Goal: Task Accomplishment & Management: Complete application form

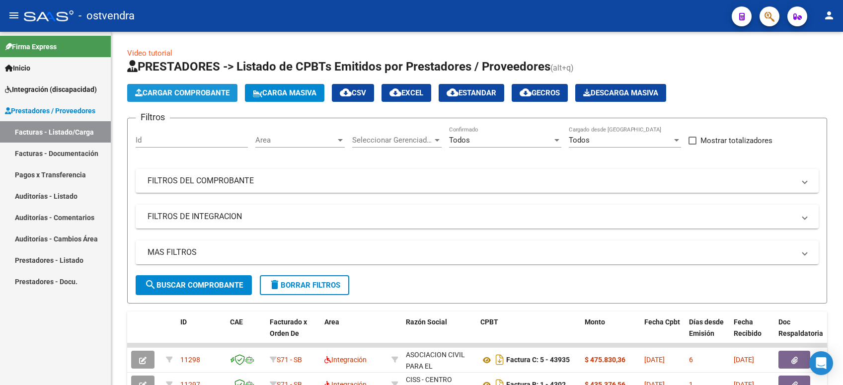
click at [185, 95] on span "Cargar Comprobante" at bounding box center [182, 92] width 94 height 9
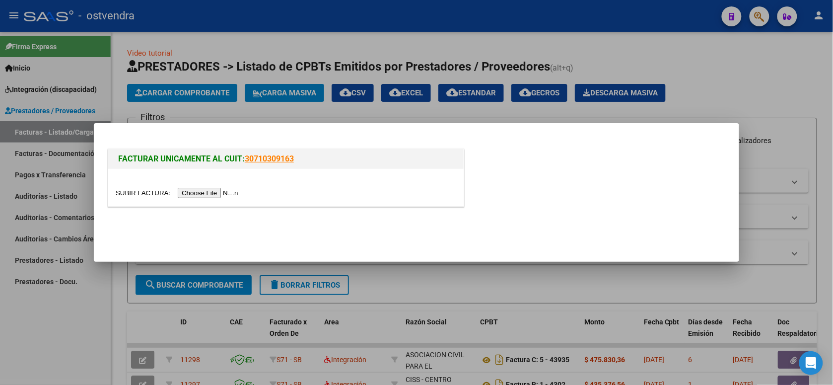
click at [198, 192] on input "file" at bounding box center [179, 193] width 126 height 10
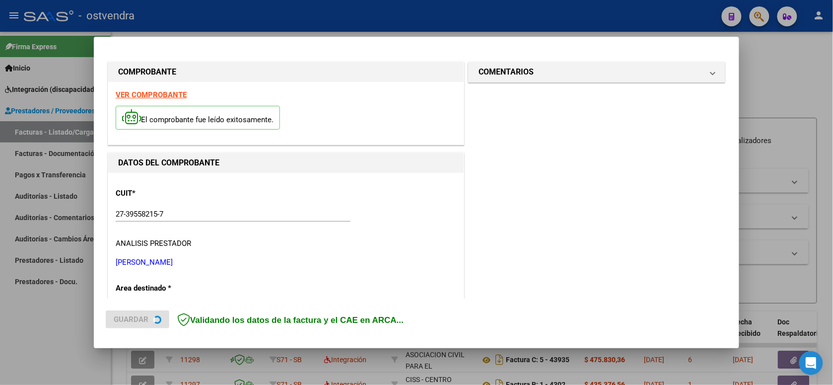
scroll to position [222, 0]
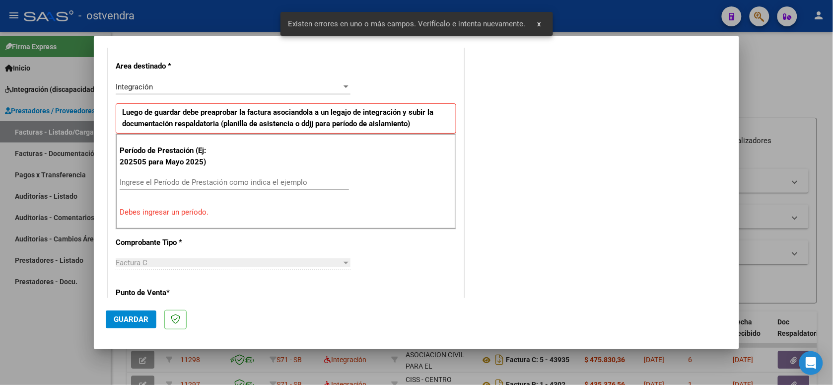
click at [300, 180] on input "Ingrese el Período de Prestación como indica el ejemplo" at bounding box center [234, 182] width 229 height 9
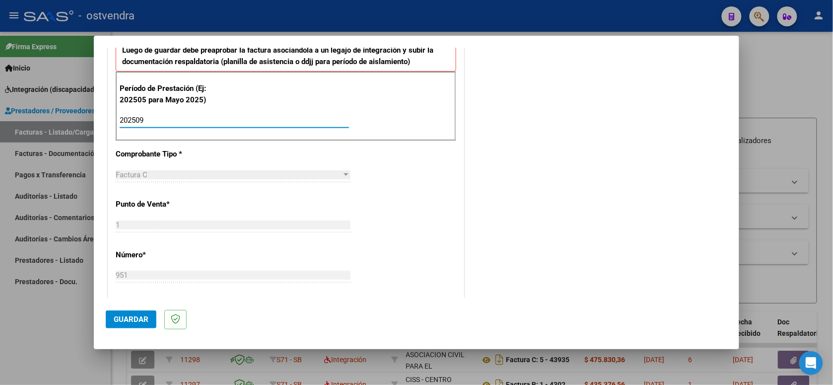
scroll to position [346, 0]
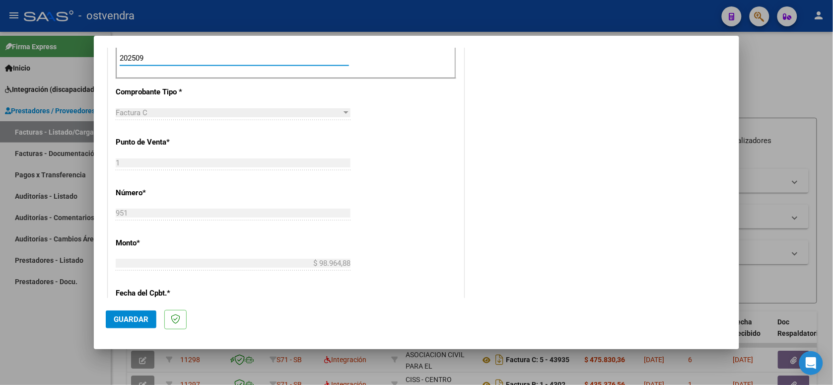
type input "202509"
click at [143, 312] on button "Guardar" at bounding box center [131, 319] width 51 height 18
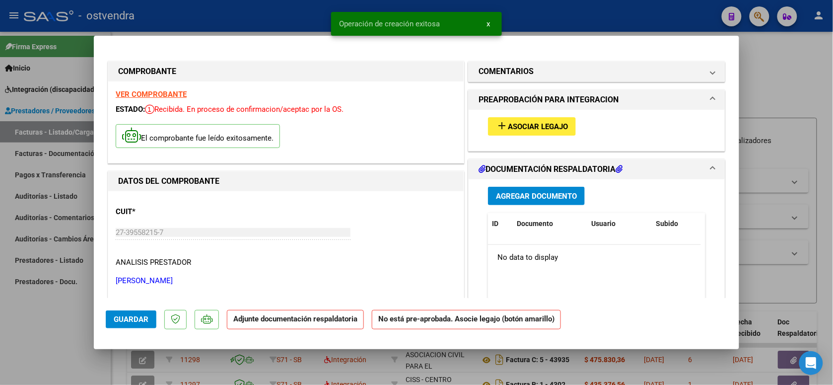
click at [545, 122] on span "Asociar Legajo" at bounding box center [538, 126] width 60 height 9
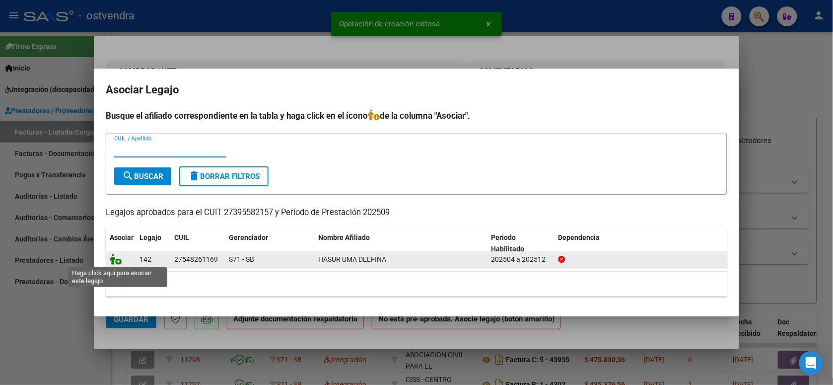
click at [118, 259] on icon at bounding box center [116, 259] width 12 height 11
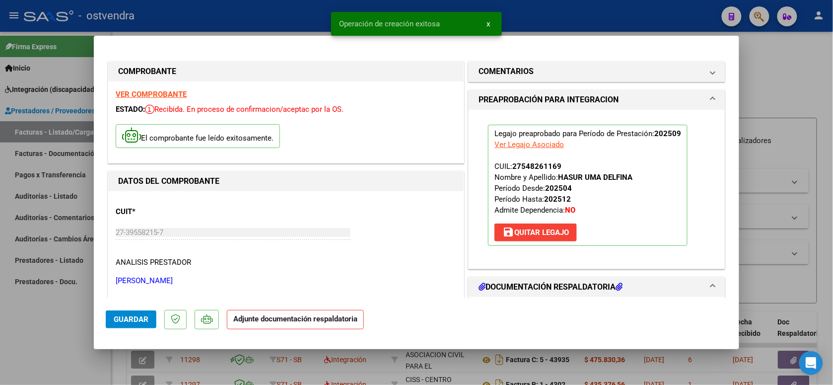
scroll to position [124, 0]
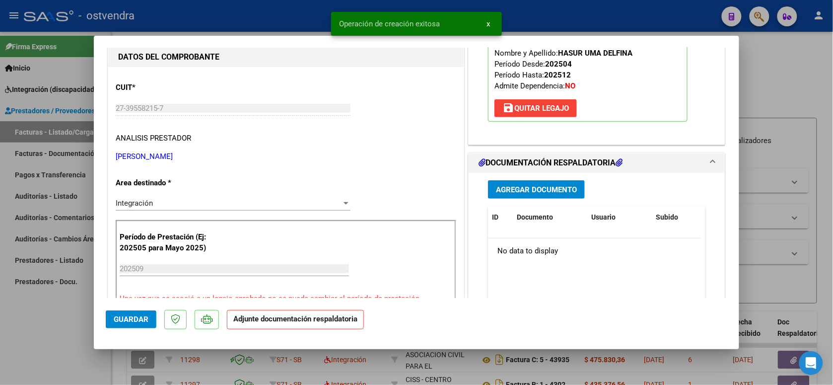
click at [558, 190] on span "Agregar Documento" at bounding box center [536, 189] width 81 height 9
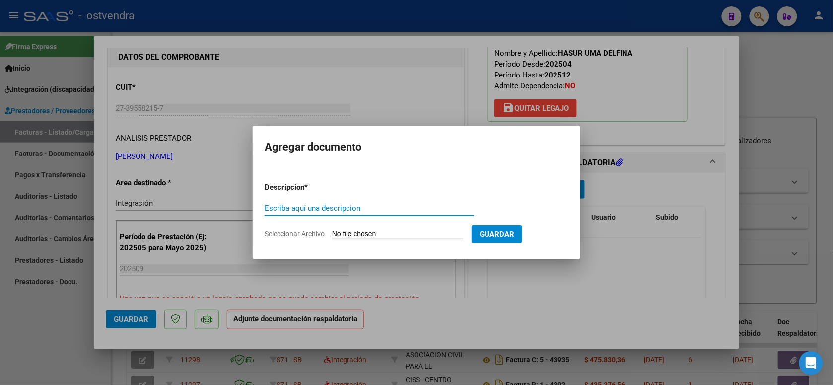
click at [388, 232] on input "Seleccionar Archivo" at bounding box center [398, 234] width 132 height 9
type input "C:\fakepath\ASISTENCIA C-1-951.pdf"
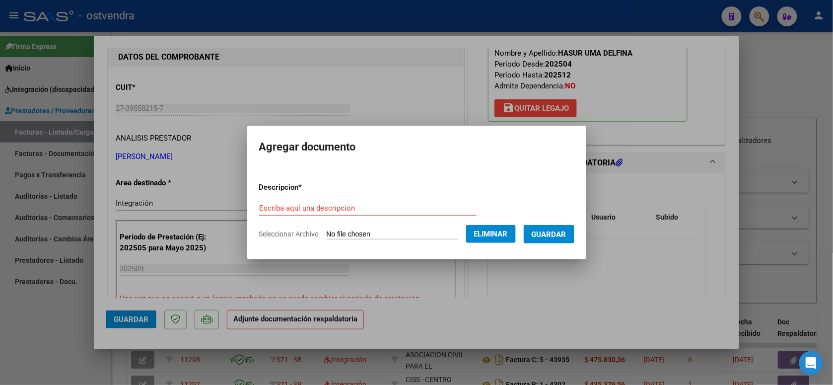
click at [355, 211] on input "Escriba aquí una descripcion" at bounding box center [368, 208] width 218 height 9
type input "PLANILLA DE ASISTENCIA"
click at [551, 236] on span "Guardar" at bounding box center [549, 234] width 35 height 9
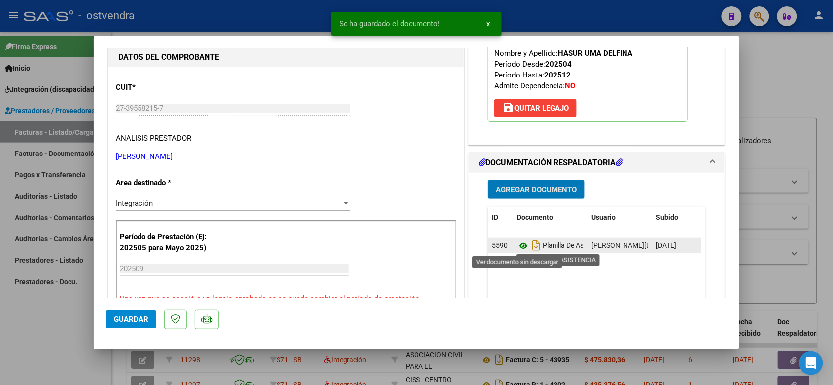
click at [520, 246] on icon at bounding box center [523, 246] width 13 height 12
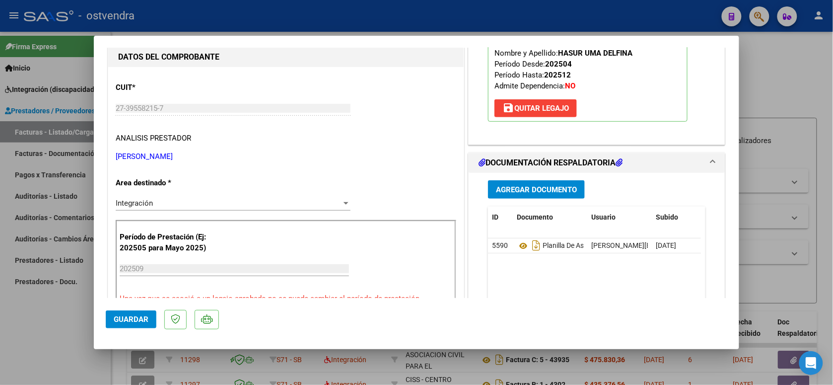
click at [139, 316] on span "Guardar" at bounding box center [131, 319] width 35 height 9
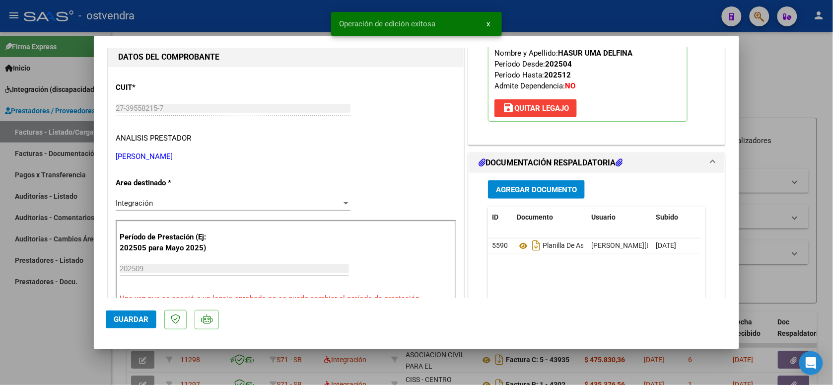
click at [193, 19] on div at bounding box center [416, 192] width 833 height 385
type input "$ 0,00"
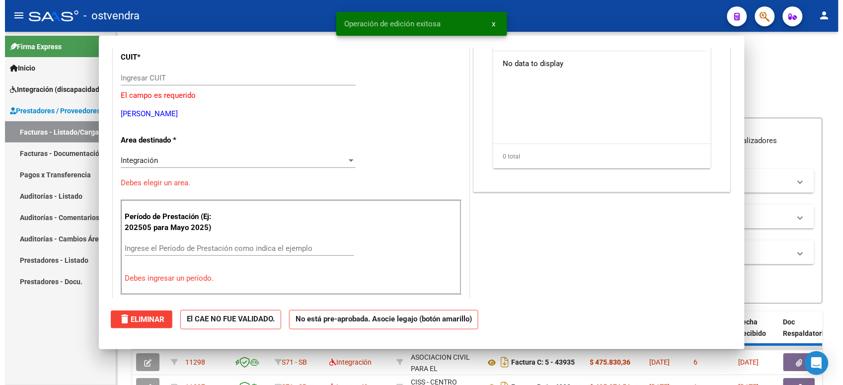
scroll to position [93, 0]
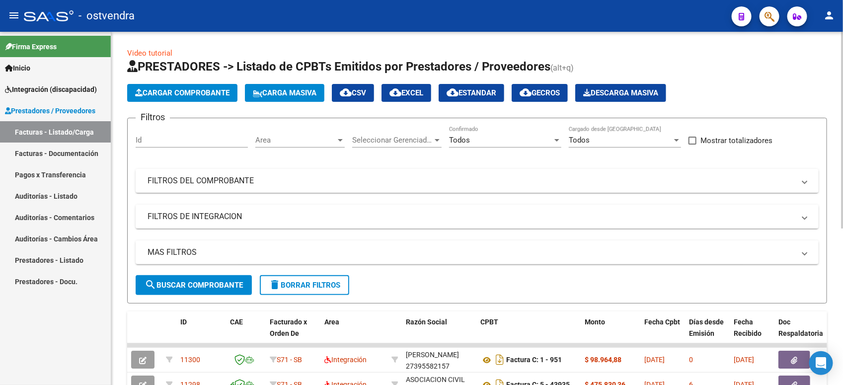
click at [473, 145] on div "Todos Confirmado" at bounding box center [505, 136] width 112 height 21
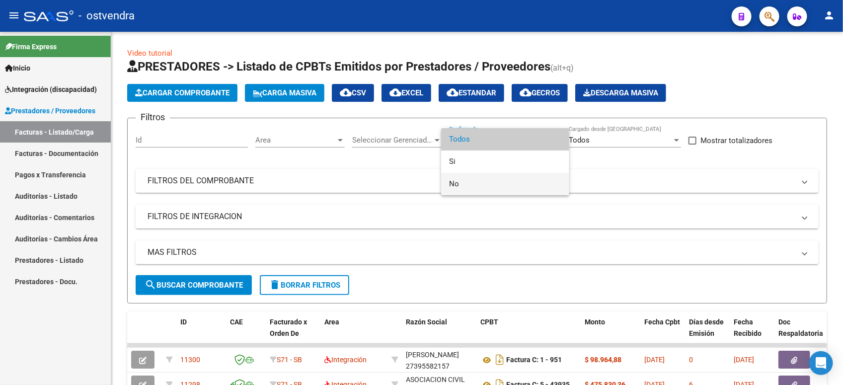
click at [483, 183] on span "No" at bounding box center [505, 184] width 112 height 22
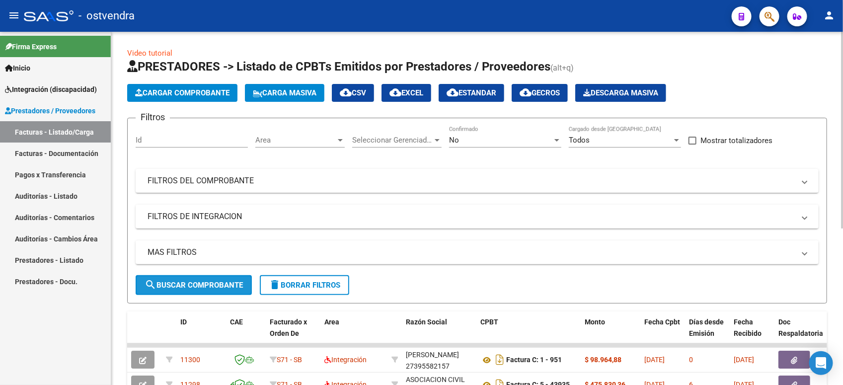
click at [219, 282] on span "search Buscar Comprobante" at bounding box center [194, 285] width 98 height 9
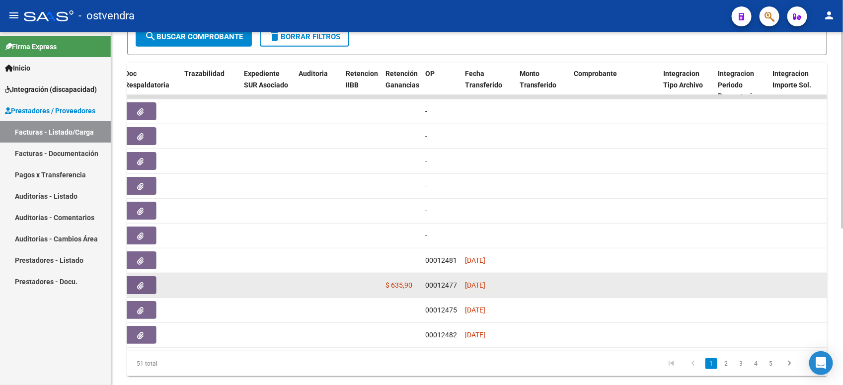
scroll to position [280, 0]
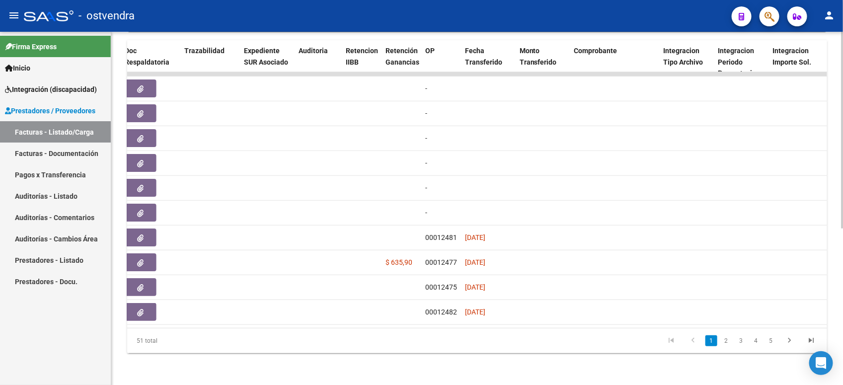
click at [727, 345] on link "2" at bounding box center [726, 340] width 12 height 11
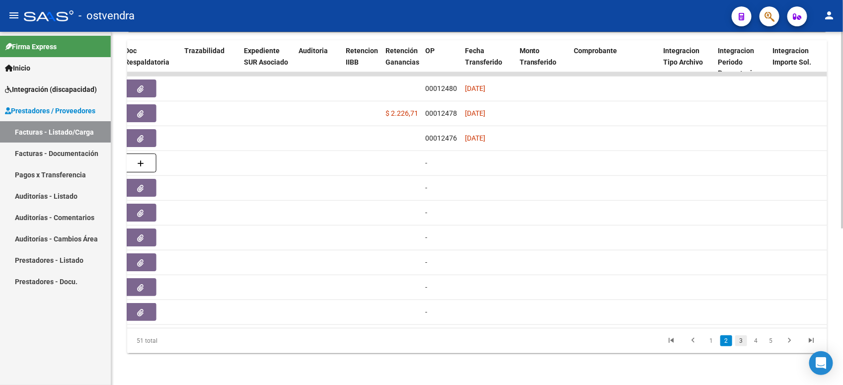
click at [744, 341] on link "3" at bounding box center [741, 340] width 12 height 11
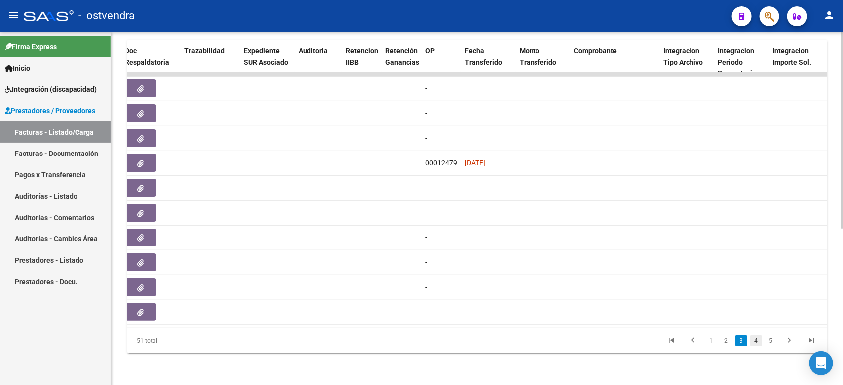
click at [755, 341] on link "4" at bounding box center [756, 340] width 12 height 11
click at [688, 339] on icon "go to previous page" at bounding box center [692, 342] width 13 height 12
click at [678, 341] on link "go to first page" at bounding box center [671, 340] width 19 height 11
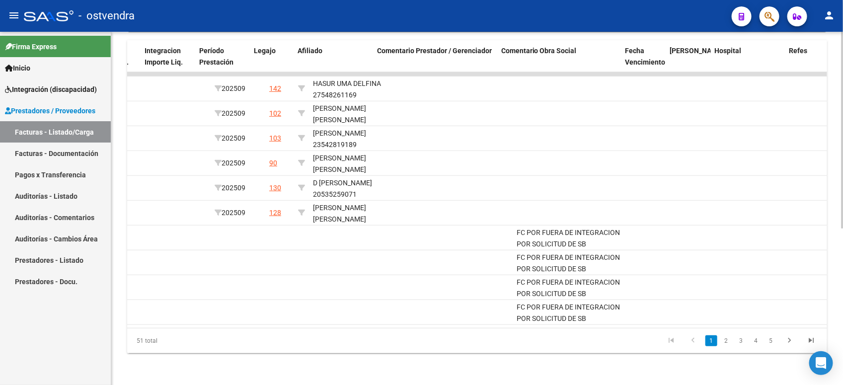
scroll to position [0, 1363]
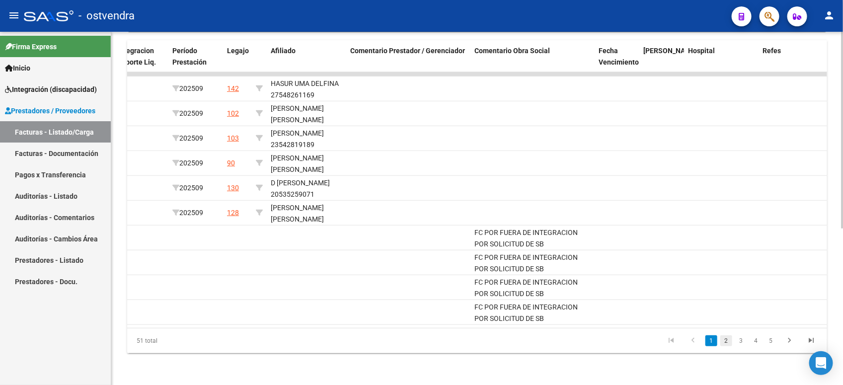
click at [725, 344] on link "2" at bounding box center [726, 340] width 12 height 11
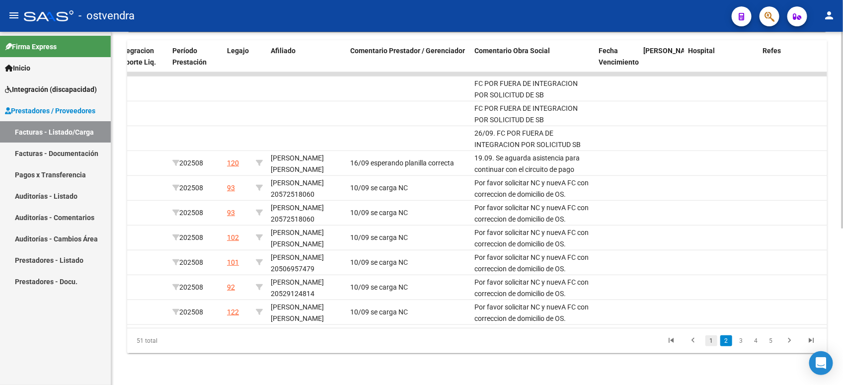
click at [716, 341] on link "1" at bounding box center [711, 340] width 12 height 11
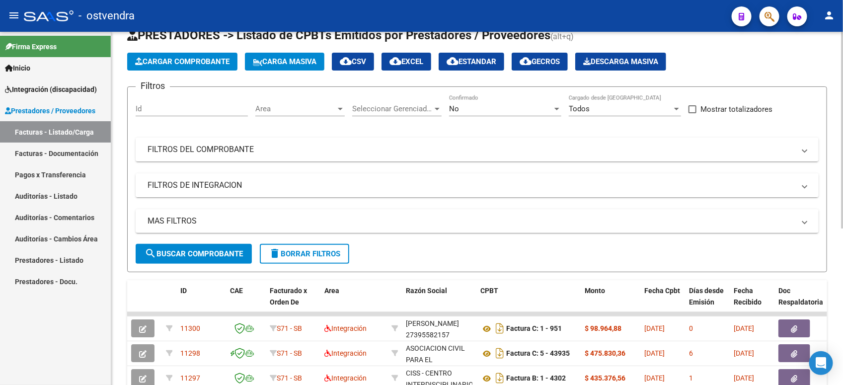
scroll to position [0, 0]
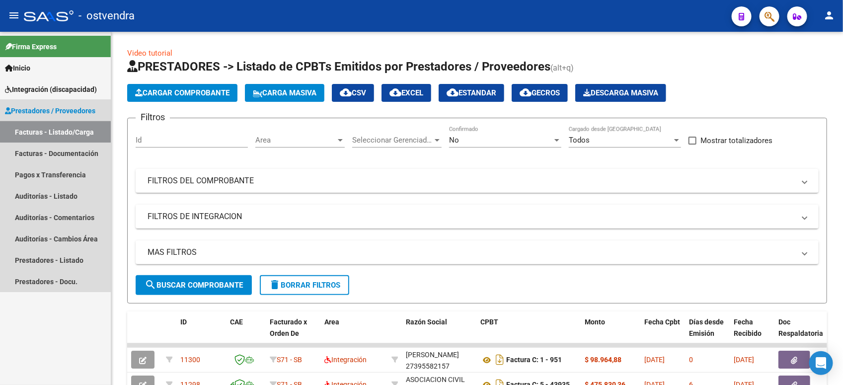
click at [87, 125] on link "Facturas - Listado/Carga" at bounding box center [55, 131] width 111 height 21
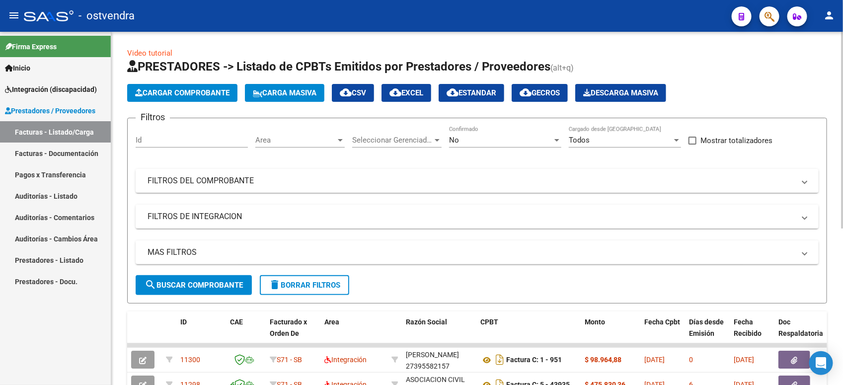
click at [485, 146] on div "No Confirmado" at bounding box center [505, 136] width 112 height 21
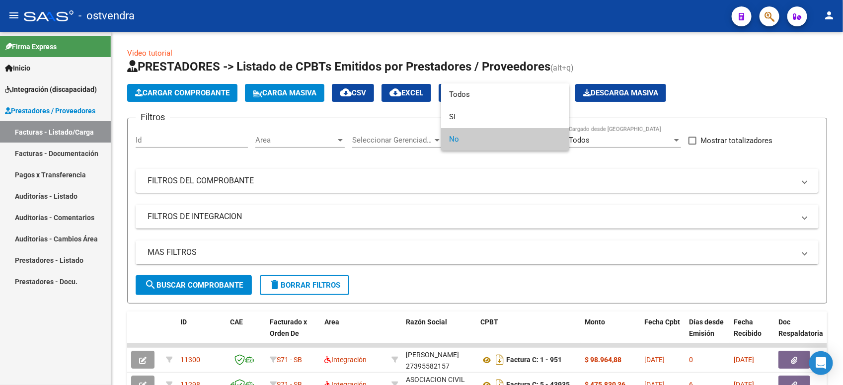
click at [420, 162] on div at bounding box center [421, 192] width 843 height 385
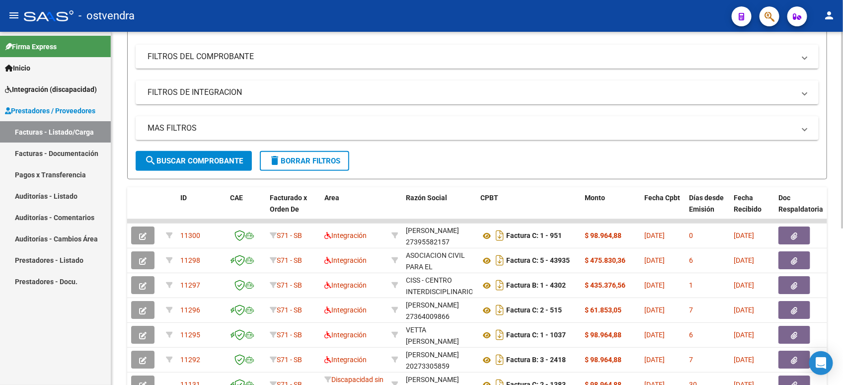
scroll to position [248, 0]
